Goal: Obtain resource: Download file/media

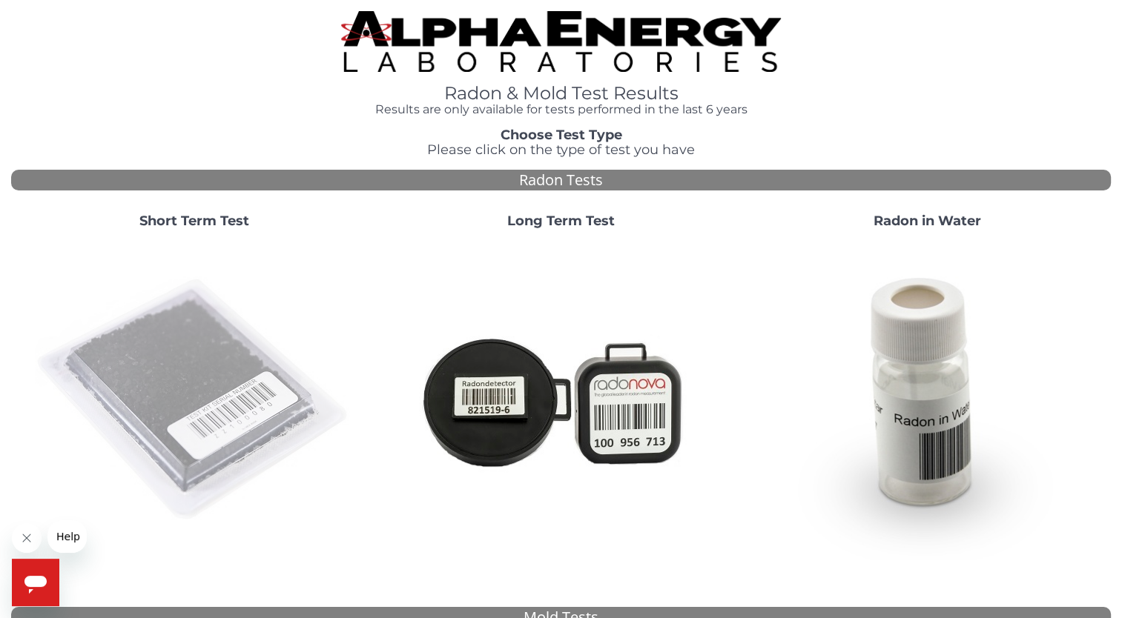
click at [226, 435] on img at bounding box center [194, 400] width 319 height 319
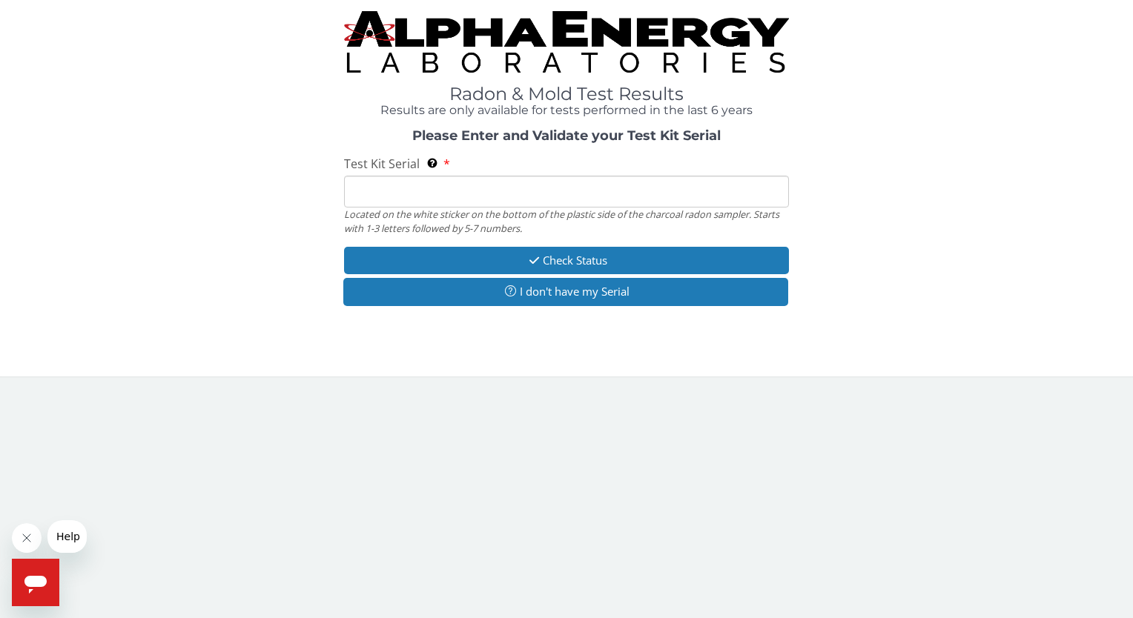
click at [381, 187] on input "Test Kit Serial Located on the white sticker on the bottom of the plastic side …" at bounding box center [566, 192] width 444 height 32
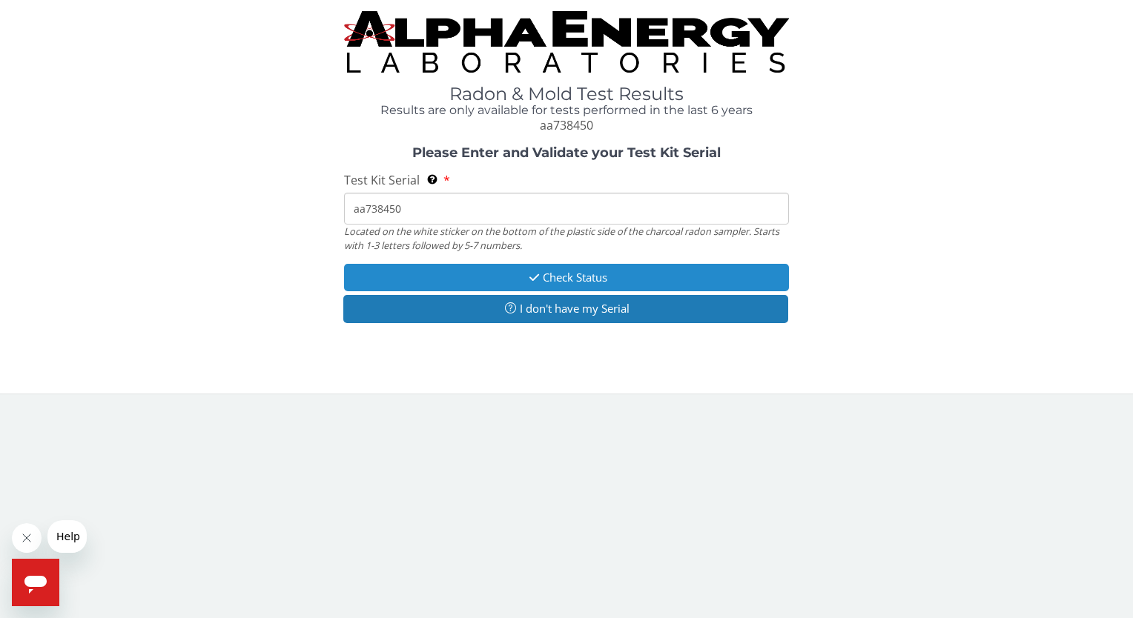
type input "aa738450"
click at [538, 283] on icon "button" at bounding box center [534, 277] width 17 height 11
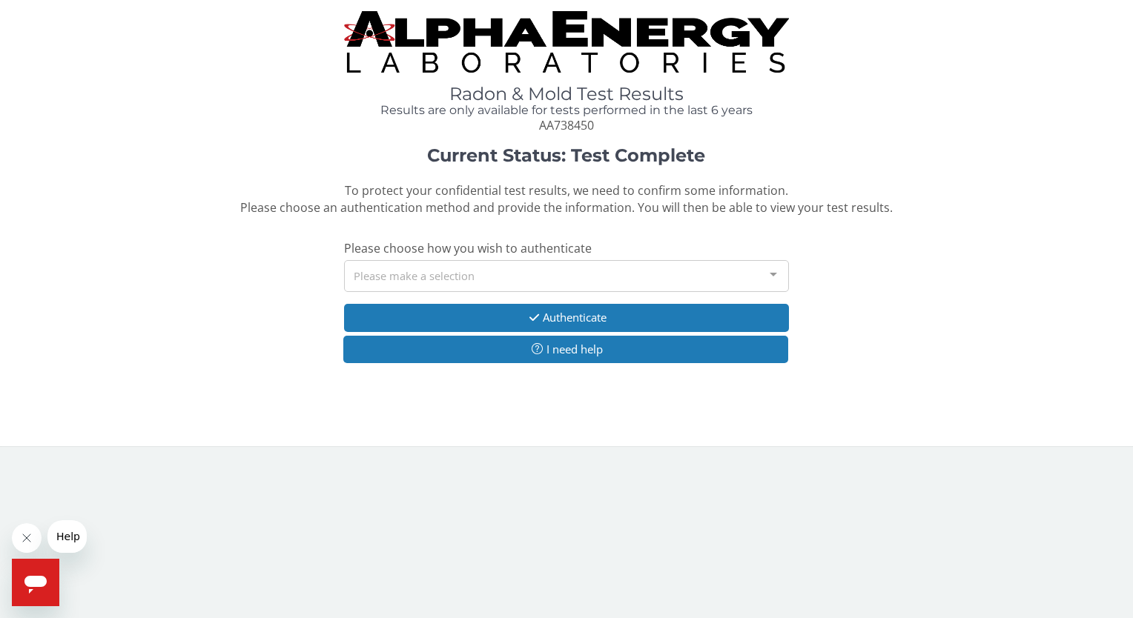
click at [776, 276] on div at bounding box center [773, 275] width 30 height 28
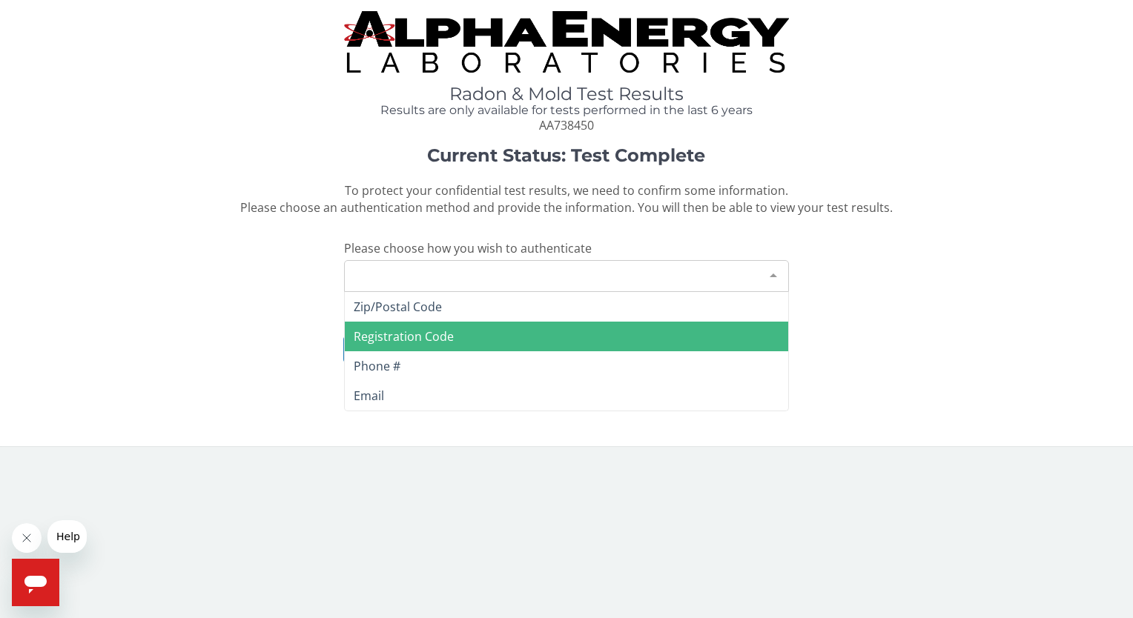
click at [477, 337] on span "Registration Code" at bounding box center [566, 337] width 443 height 30
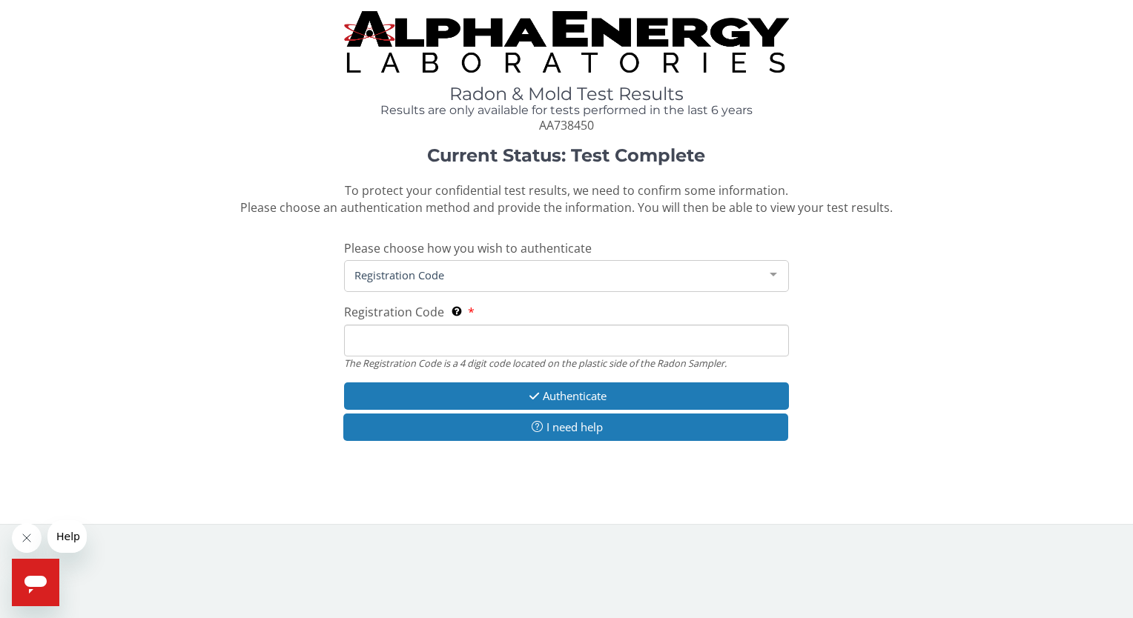
click at [454, 338] on input "Registration Code The Registration Code is a 4 digit code located on the plasti…" at bounding box center [566, 341] width 444 height 32
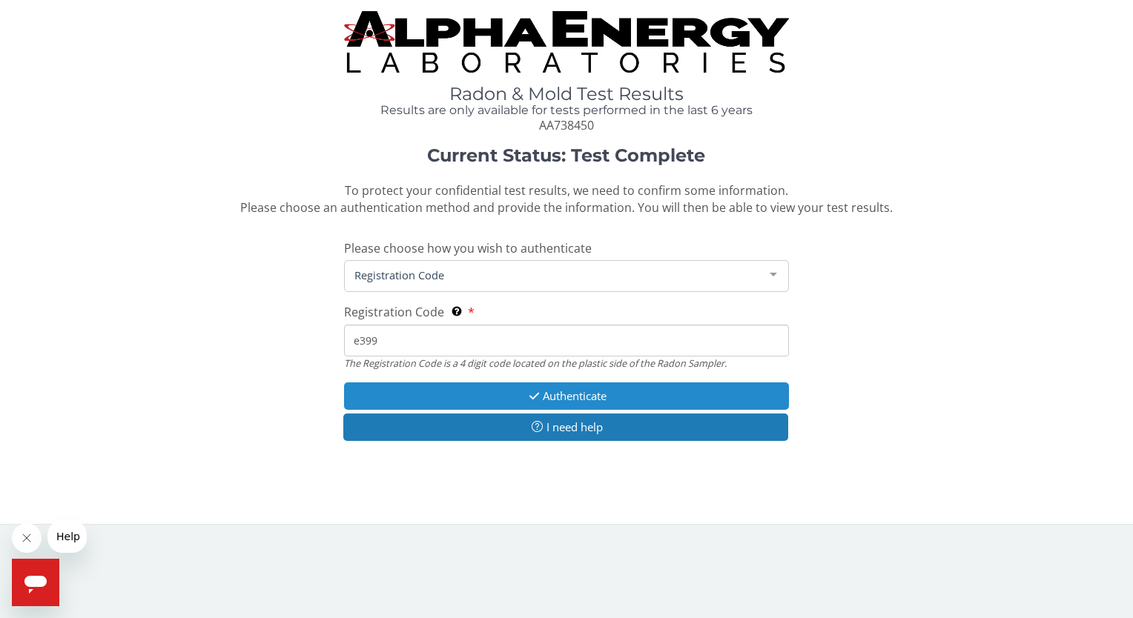
type input "e399"
click at [541, 399] on button "Authenticate" at bounding box center [566, 396] width 444 height 27
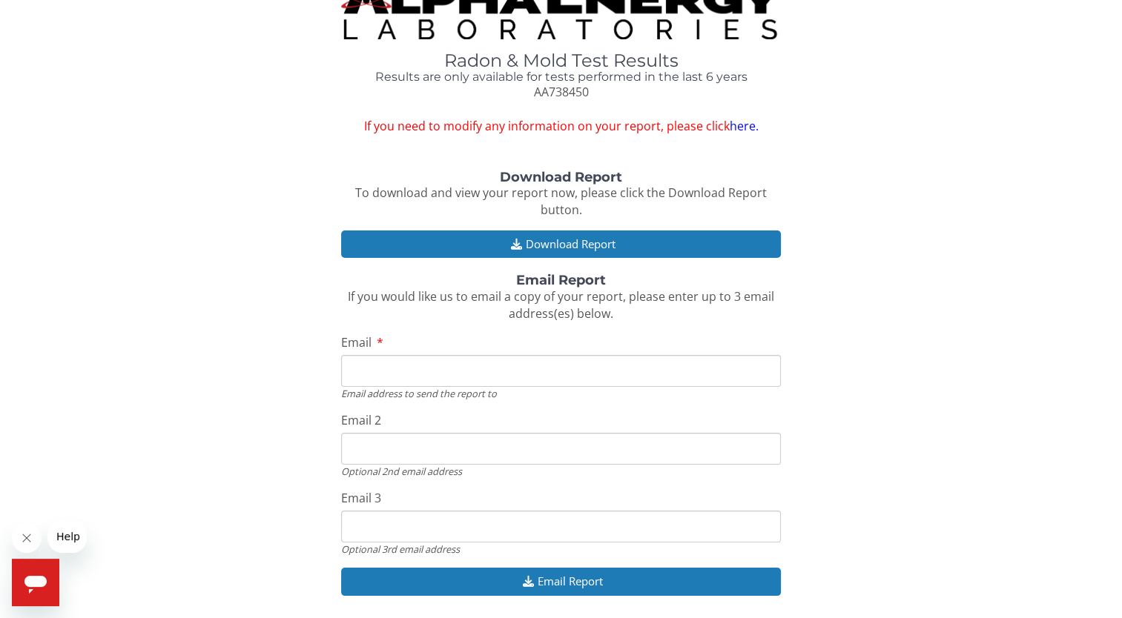
scroll to position [9, 0]
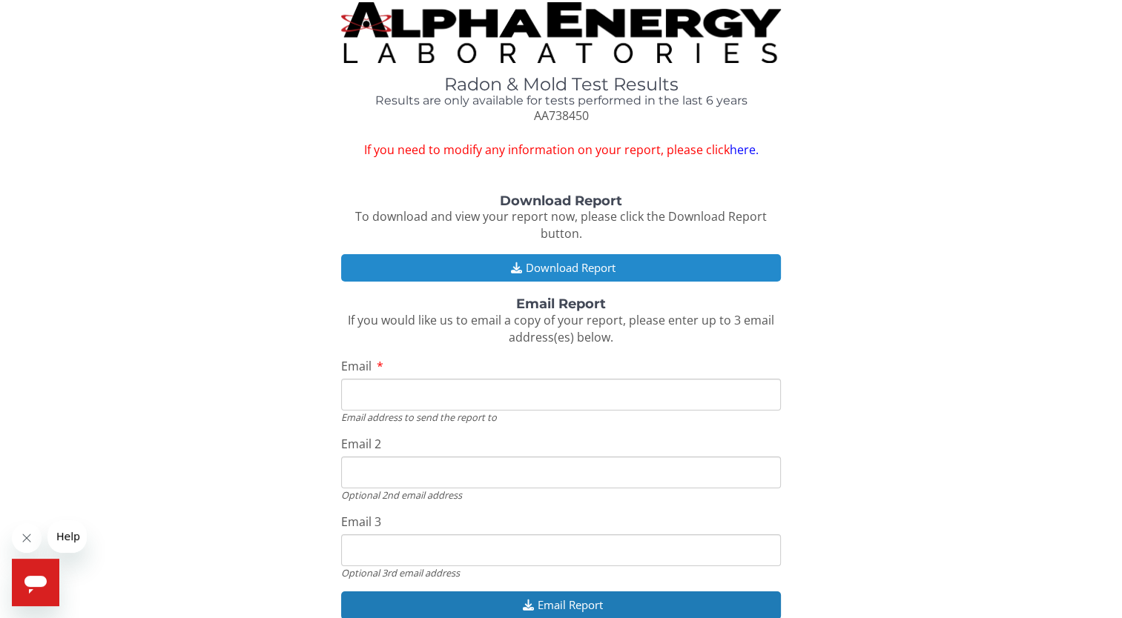
click at [588, 262] on button "Download Report" at bounding box center [561, 267] width 440 height 27
